Goal: Find specific page/section: Find specific page/section

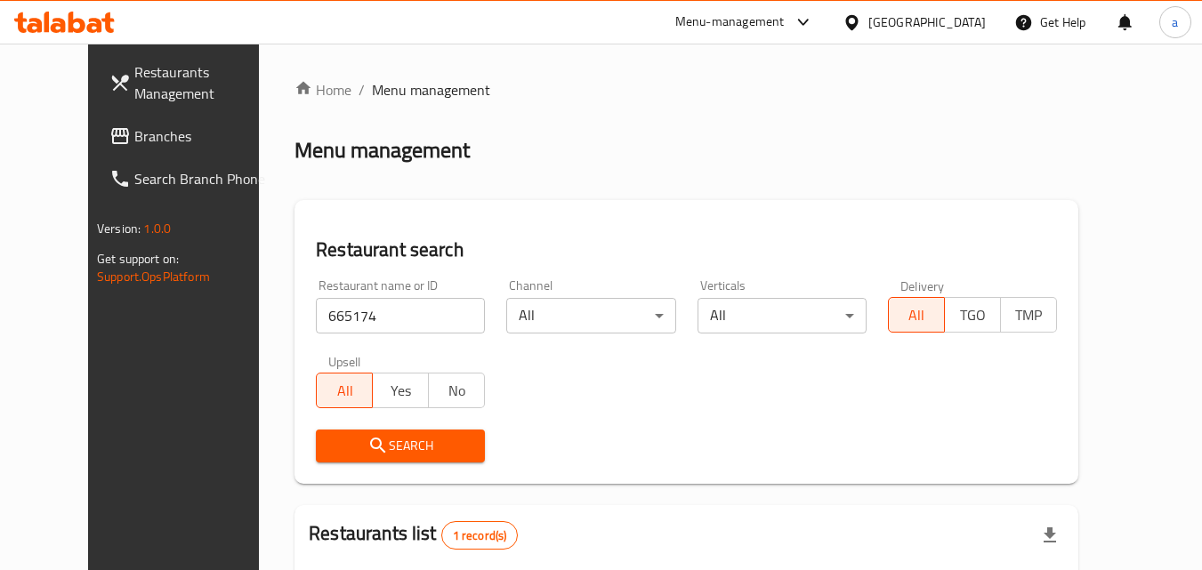
scroll to position [208, 0]
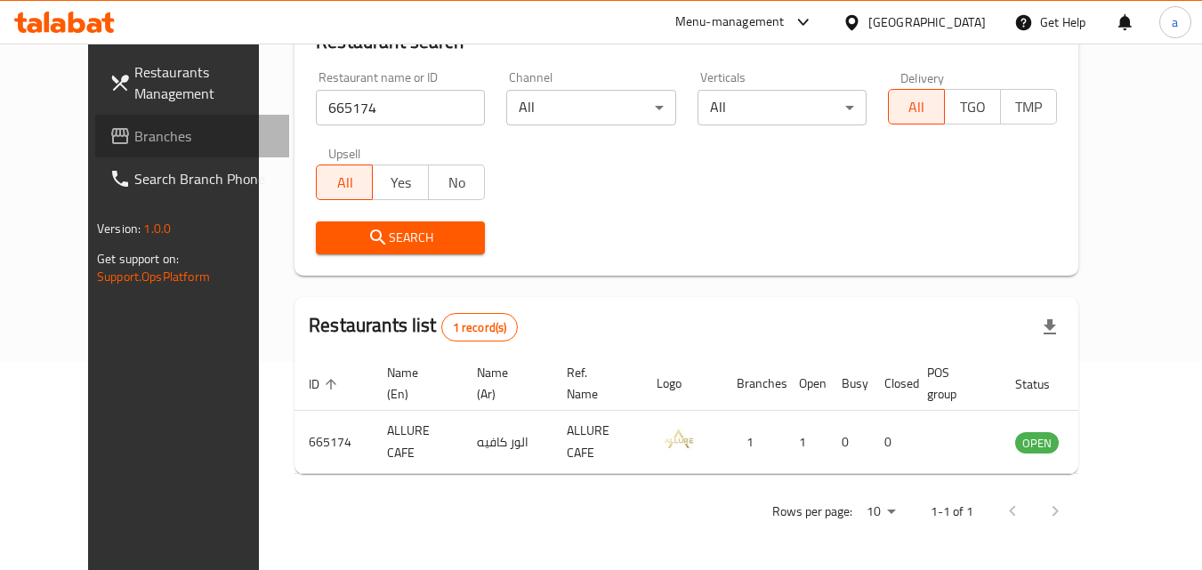
click at [134, 133] on span "Branches" at bounding box center [204, 135] width 141 height 21
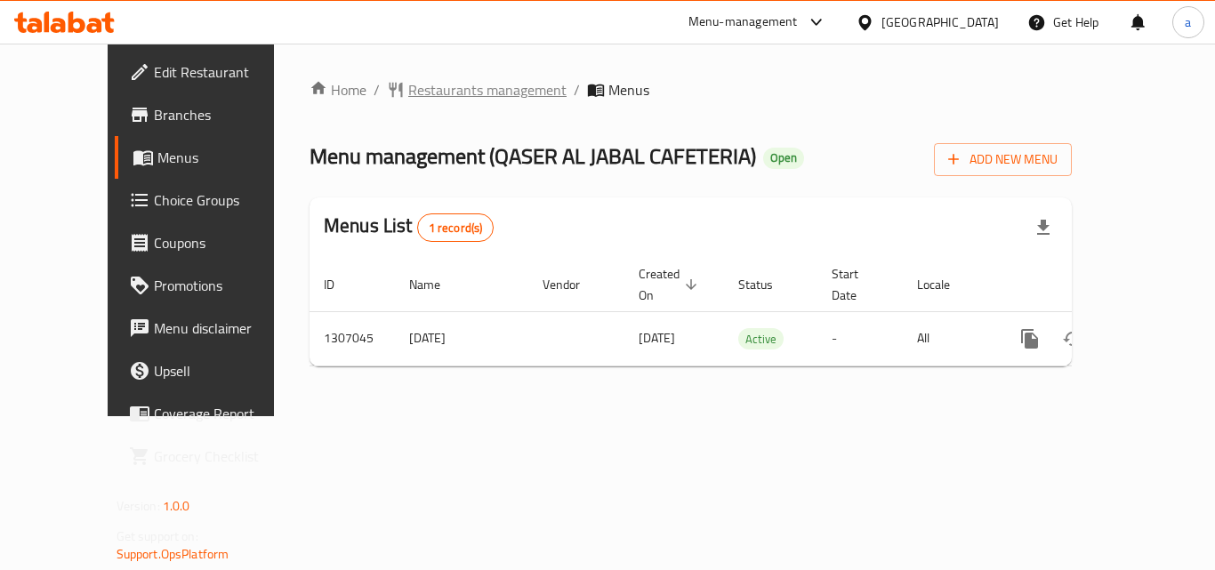
click at [431, 93] on span "Restaurants management" at bounding box center [487, 89] width 158 height 21
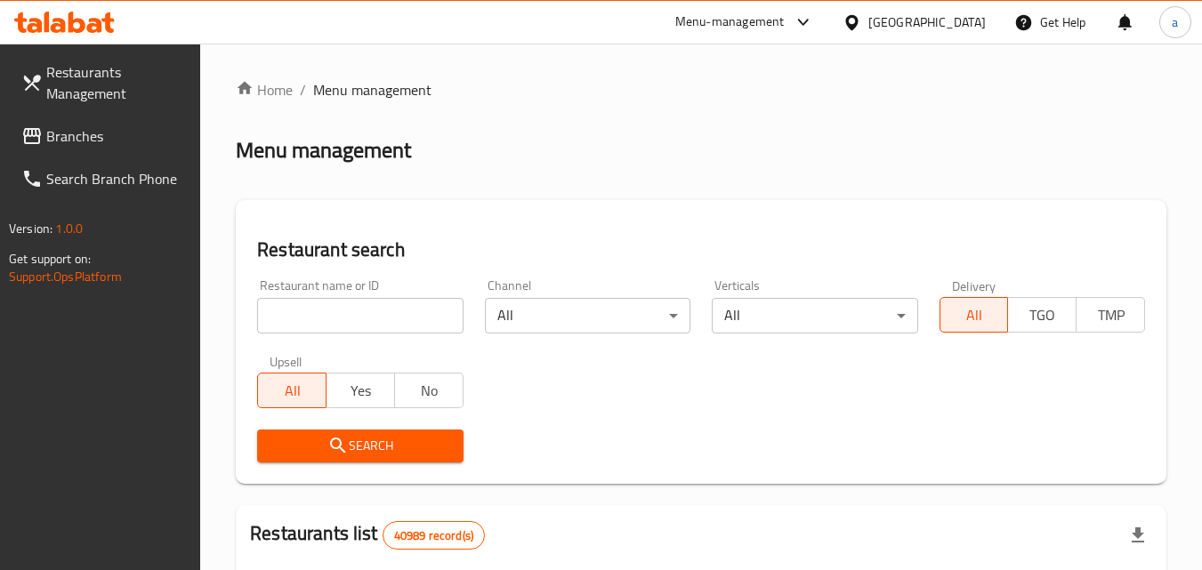
click at [317, 311] on input "search" at bounding box center [360, 316] width 206 height 36
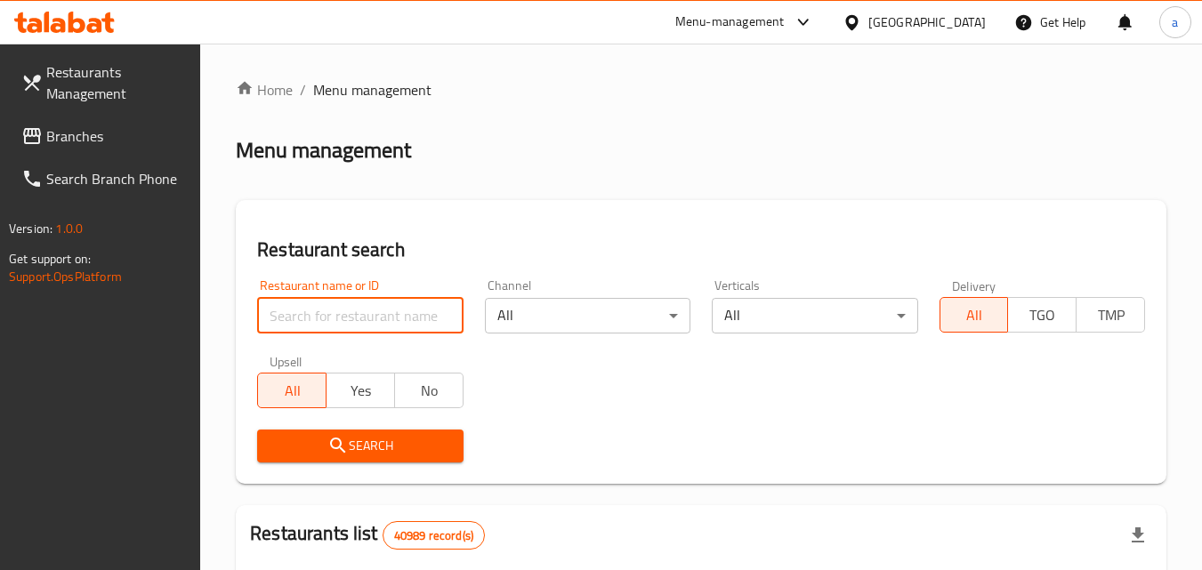
paste input "704122"
type input "704122"
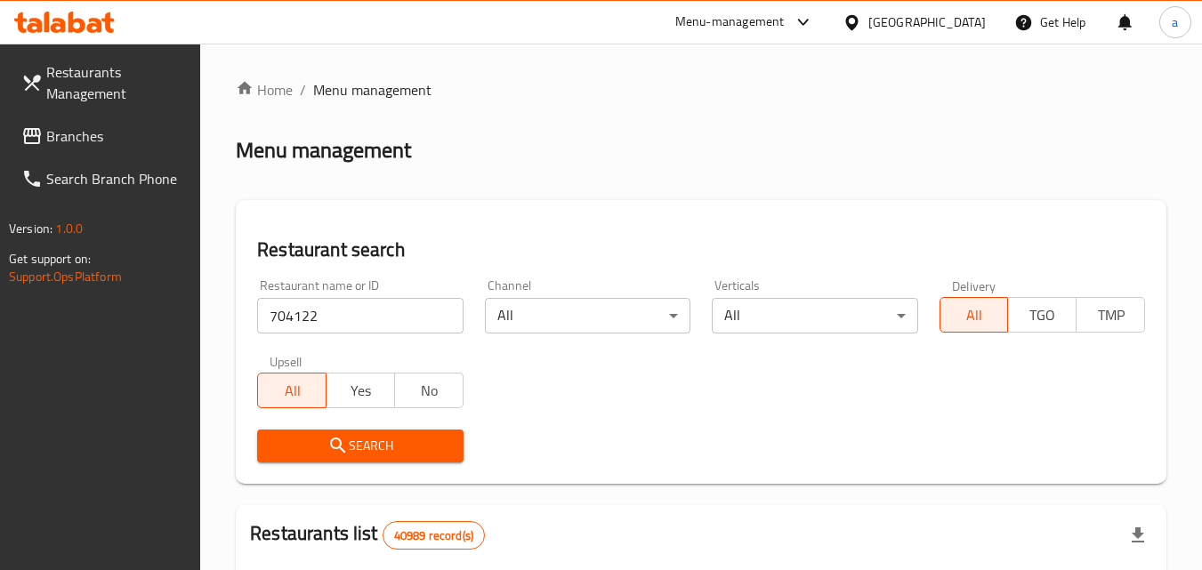
click at [317, 431] on button "Search" at bounding box center [360, 446] width 206 height 33
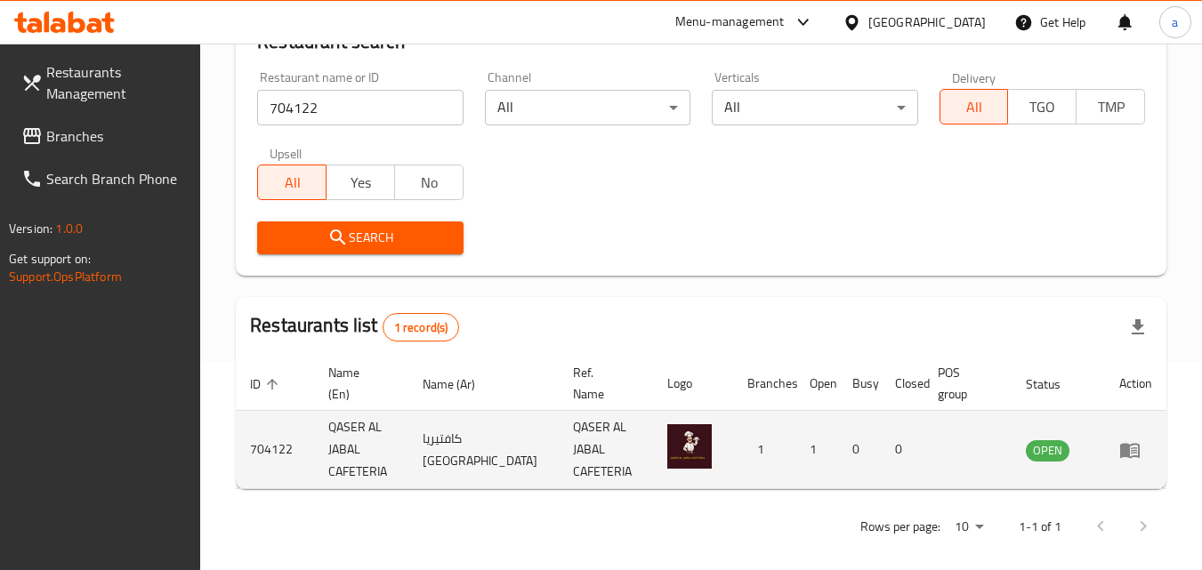
scroll to position [223, 0]
